Goal: Information Seeking & Learning: Learn about a topic

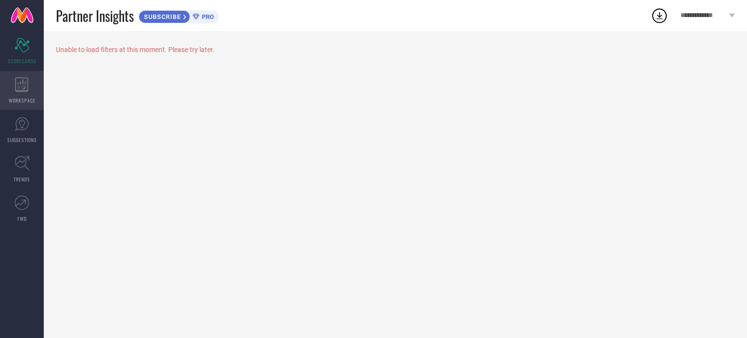
click at [25, 77] on icon at bounding box center [21, 84] width 13 height 15
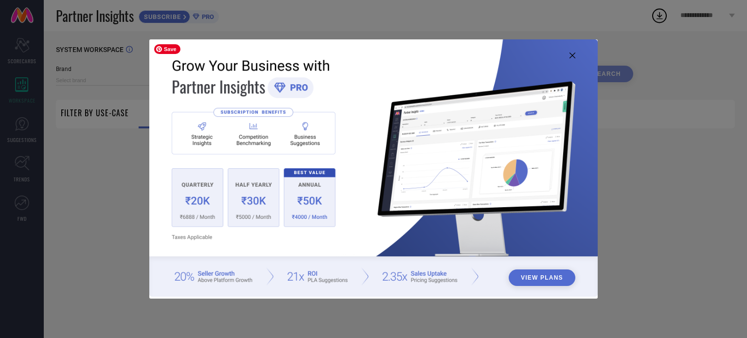
type input "1 STOP FASHION"
type input "All"
click at [573, 53] on icon at bounding box center [572, 56] width 6 height 6
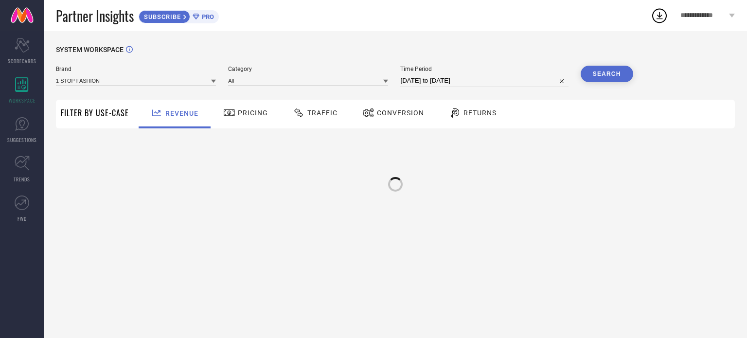
click at [327, 116] on span "Traffic" at bounding box center [322, 113] width 30 height 8
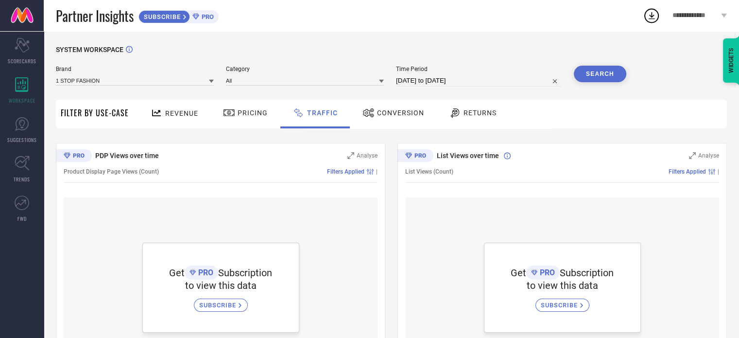
click at [248, 118] on div "Pricing" at bounding box center [246, 113] width 50 height 17
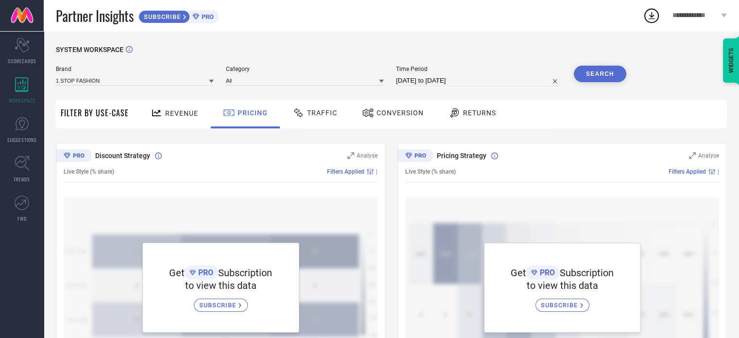
scroll to position [296, 0]
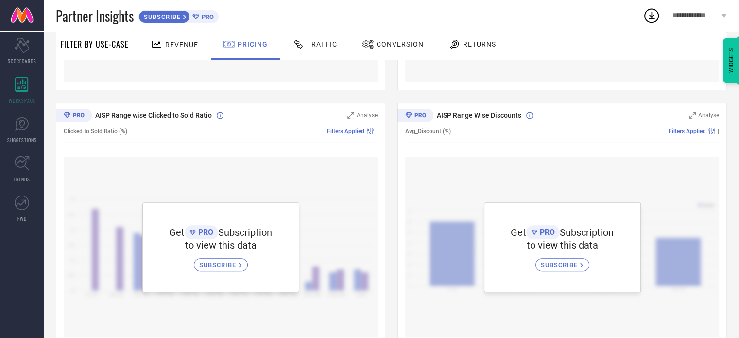
click at [170, 42] on span "Revenue" at bounding box center [181, 45] width 33 height 8
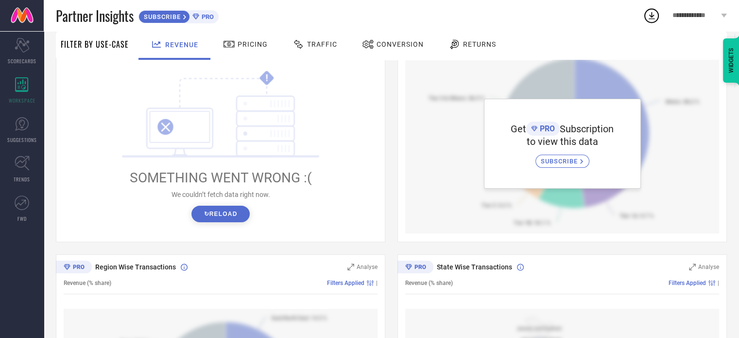
scroll to position [146, 0]
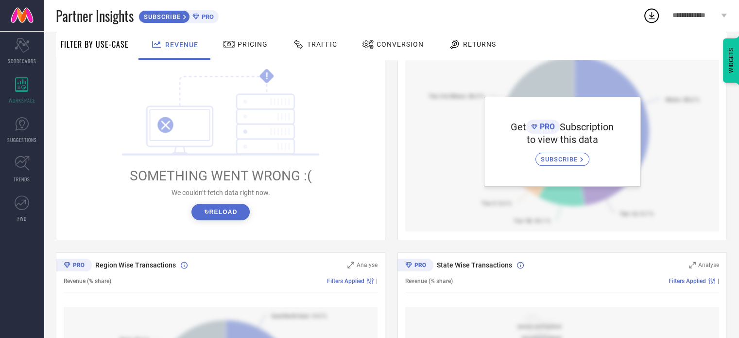
click at [210, 210] on button "↻ Reload" at bounding box center [221, 212] width 58 height 17
click at [238, 44] on span "Pricing" at bounding box center [253, 44] width 30 height 8
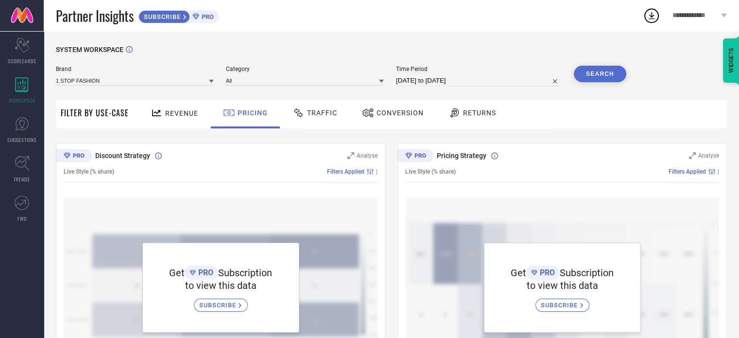
click at [315, 116] on span "Traffic" at bounding box center [322, 113] width 30 height 8
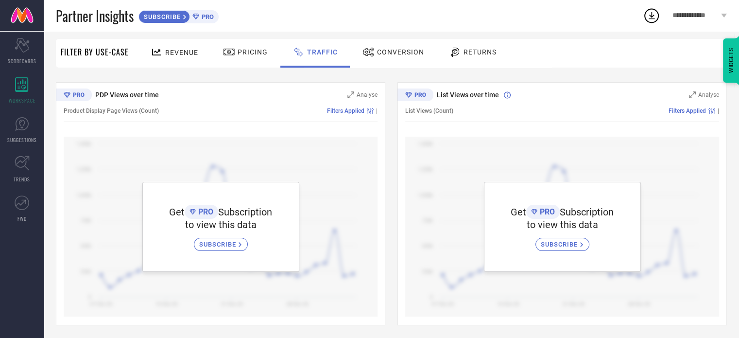
scroll to position [63, 0]
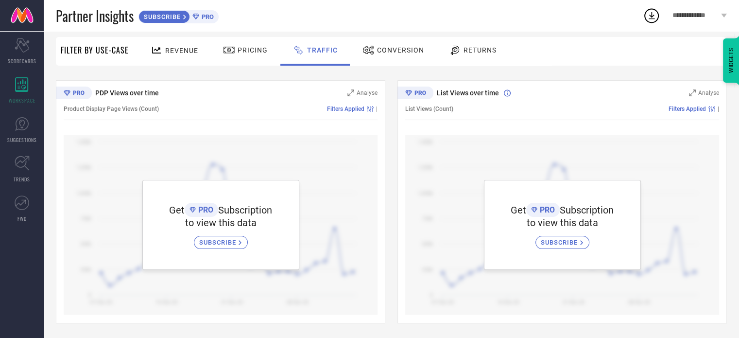
click at [396, 43] on div "Conversion" at bounding box center [393, 50] width 67 height 17
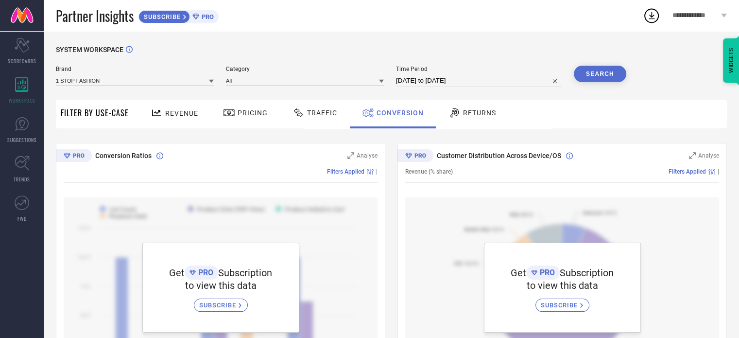
click at [475, 116] on span "Returns" at bounding box center [479, 113] width 33 height 8
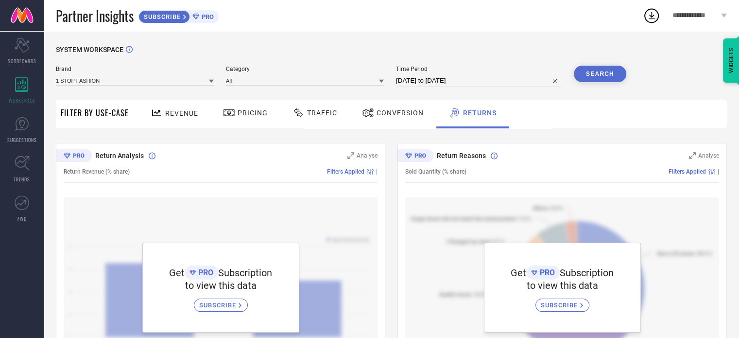
click at [210, 15] on span "PRO" at bounding box center [206, 16] width 15 height 7
